Goal: Answer question/provide support

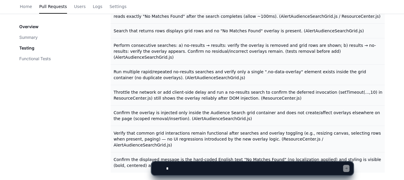
scroll to position [312, 0]
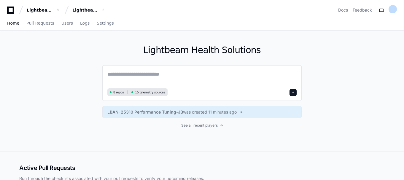
click at [123, 79] on textarea at bounding box center [201, 78] width 189 height 17
paste textarea "**********"
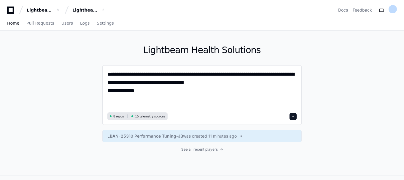
type textarea "**********"
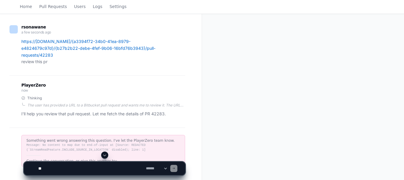
scroll to position [51, 0]
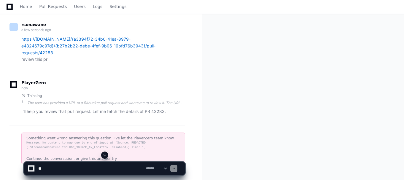
click at [95, 108] on p "I'll help you review that pull request. Let me fetch the details of PR 42283." at bounding box center [103, 111] width 164 height 7
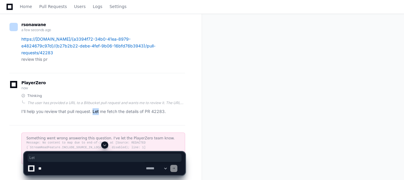
click at [95, 108] on p "I'll help you review that pull request. Let me fetch the details of PR 42283." at bounding box center [103, 111] width 164 height 7
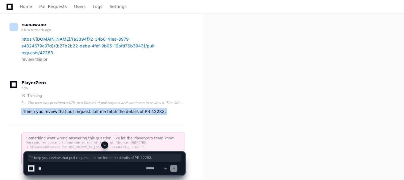
scroll to position [96, 0]
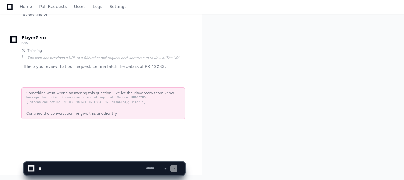
click at [178, 167] on div at bounding box center [173, 168] width 7 height 7
click at [122, 170] on textarea at bounding box center [91, 168] width 108 height 13
type textarea "***"
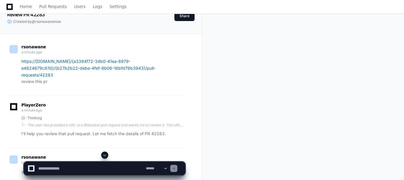
scroll to position [4, 0]
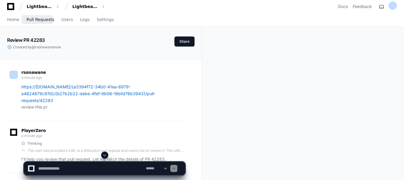
click at [39, 21] on span "Pull Requests" at bounding box center [40, 20] width 28 height 4
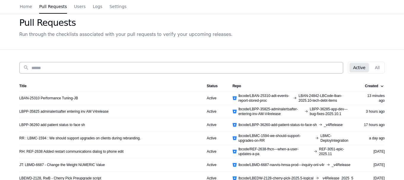
scroll to position [31, 0]
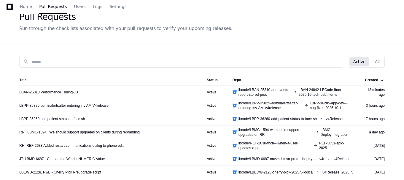
click at [73, 106] on link "LBPP-35825 adminalertsafter entering inv AM V4release" at bounding box center [63, 105] width 89 height 5
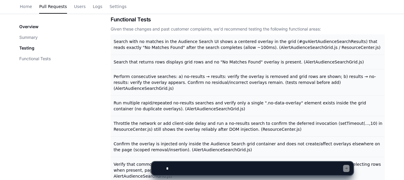
scroll to position [261, 0]
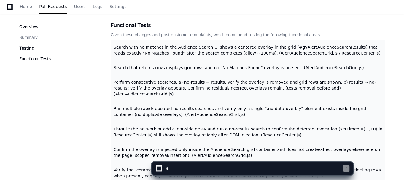
click at [45, 60] on button "Functional Tests" at bounding box center [34, 59] width 31 height 6
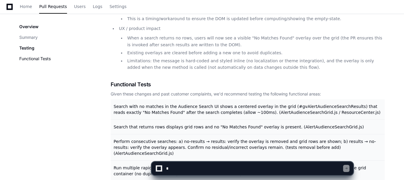
scroll to position [196, 0]
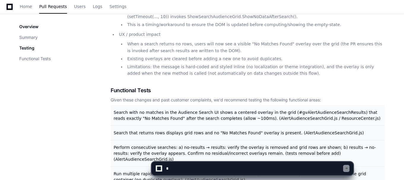
click at [30, 34] on div "Overview Summary" at bounding box center [28, 32] width 19 height 17
click at [30, 35] on button "Summary" at bounding box center [28, 37] width 18 height 6
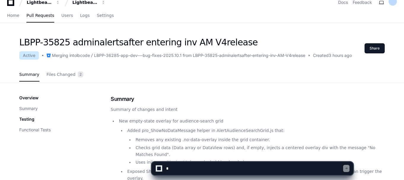
scroll to position [0, 0]
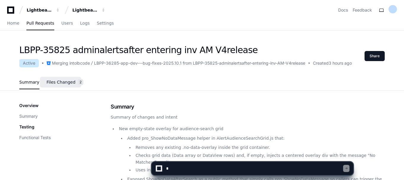
click at [52, 81] on span "Files Changed" at bounding box center [61, 82] width 29 height 4
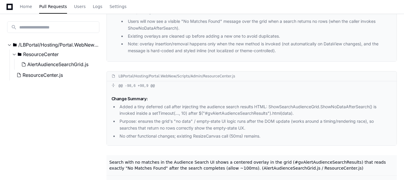
scroll to position [210, 0]
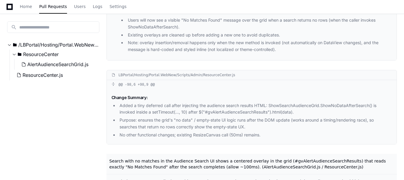
click at [138, 120] on li "Purpose: ensures the grid's "no data" / empty-state UI logic runs after the DOM…" at bounding box center [255, 124] width 274 height 14
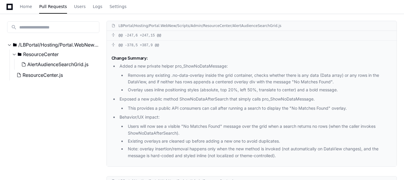
scroll to position [0, 0]
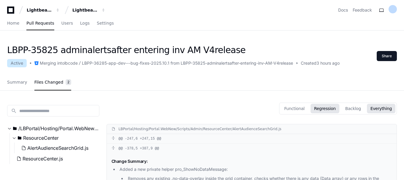
click at [337, 105] on button "Regression" at bounding box center [325, 108] width 29 height 9
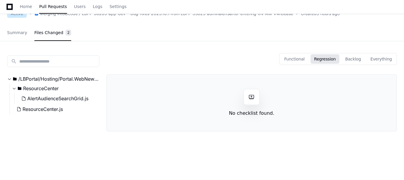
scroll to position [51, 0]
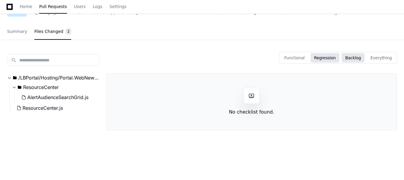
click at [357, 59] on button "Backlog" at bounding box center [353, 57] width 23 height 9
click at [377, 58] on button "Everything" at bounding box center [381, 57] width 28 height 9
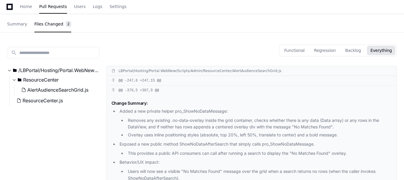
scroll to position [66, 0]
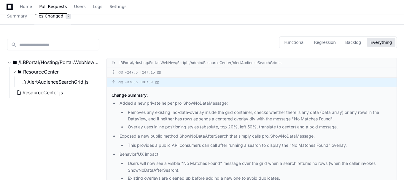
click at [114, 83] on span at bounding box center [114, 82] width 4 height 4
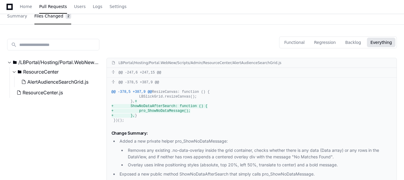
drag, startPoint x: 113, startPoint y: 82, endPoint x: 114, endPoint y: 91, distance: 9.2
click at [114, 91] on div "@@ -378,5 +387,9 @@ @@ -378,5 +387,9 @@ ResizeCanvas: function () { LBSlickGrid…" at bounding box center [252, 101] width 290 height 47
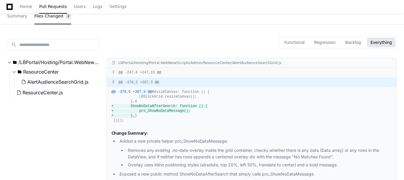
click at [112, 83] on span at bounding box center [114, 82] width 4 height 4
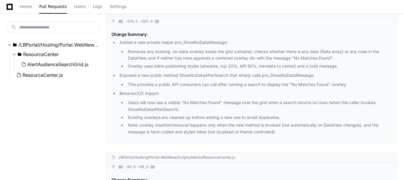
scroll to position [131, 0]
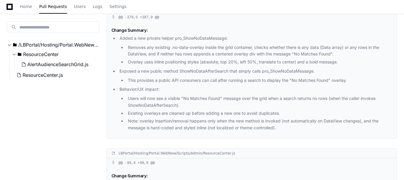
drag, startPoint x: 142, startPoint y: 122, endPoint x: 283, endPoint y: 128, distance: 140.8
click at [283, 128] on li "Note: overlay insertion/removal happens only when the new method is invoked (no…" at bounding box center [259, 125] width 266 height 14
click at [252, 103] on li "Users will now see a visible "No Matches Found" message over the grid when a se…" at bounding box center [259, 102] width 266 height 14
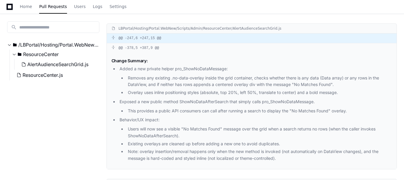
click at [113, 38] on span at bounding box center [114, 38] width 4 height 4
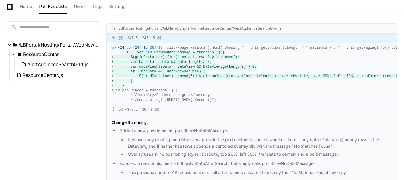
click at [113, 38] on span at bounding box center [114, 38] width 4 height 4
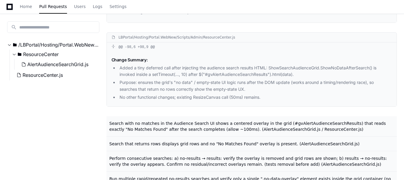
scroll to position [246, 0]
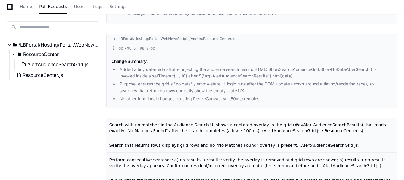
drag, startPoint x: 121, startPoint y: 69, endPoint x: 264, endPoint y: 100, distance: 146.3
click at [264, 100] on ul "Added a tiny deferred call after injecting the audience search results HTML: Sh…" at bounding box center [252, 84] width 281 height 36
copy ul "Added a tiny deferred call after injecting the audience search results HTML: Sh…"
